Goal: Information Seeking & Learning: Learn about a topic

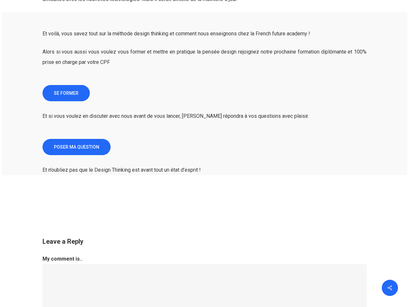
scroll to position [4473, 0]
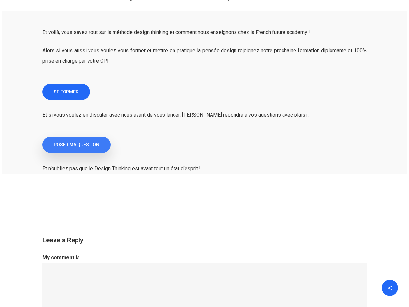
click at [69, 141] on span "POSER MA QUESTION" at bounding box center [76, 144] width 45 height 6
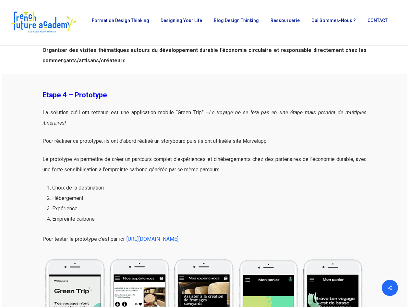
scroll to position [2787, 0]
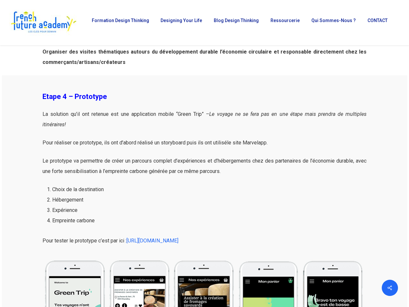
click at [151, 90] on div "Etape 4 – Prototype La solution qu’il ont retenue est une application mobile “G…" at bounding box center [204, 232] width 331 height 315
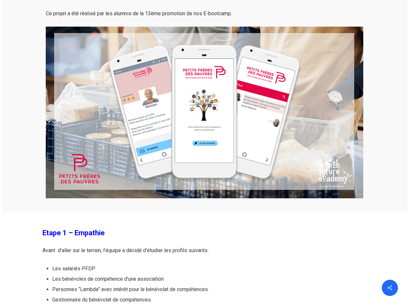
scroll to position [3468, 0]
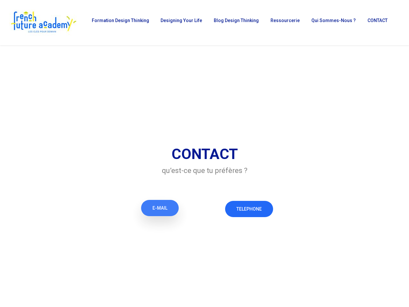
click at [160, 207] on span "E-MAIL" at bounding box center [159, 208] width 15 height 6
